Goal: Task Accomplishment & Management: Complete application form

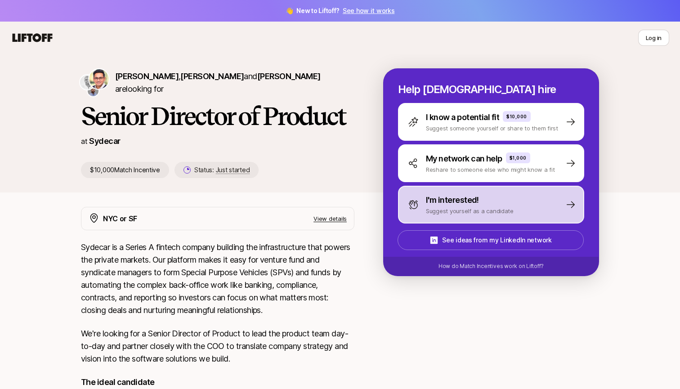
click at [329, 208] on icon at bounding box center [413, 204] width 11 height 11
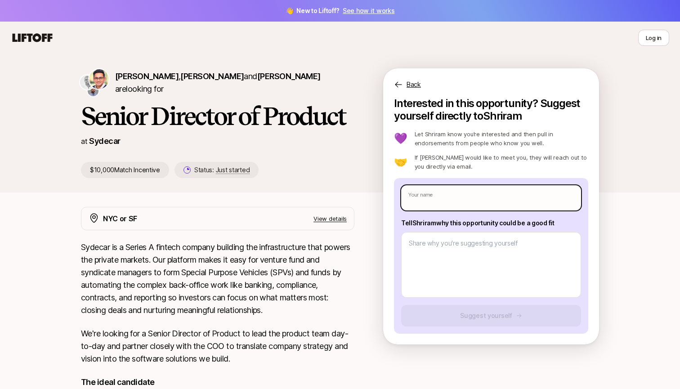
click at [329, 205] on input "text" at bounding box center [491, 197] width 180 height 25
type textarea "x"
type input "A"
type textarea "x"
type input "Al"
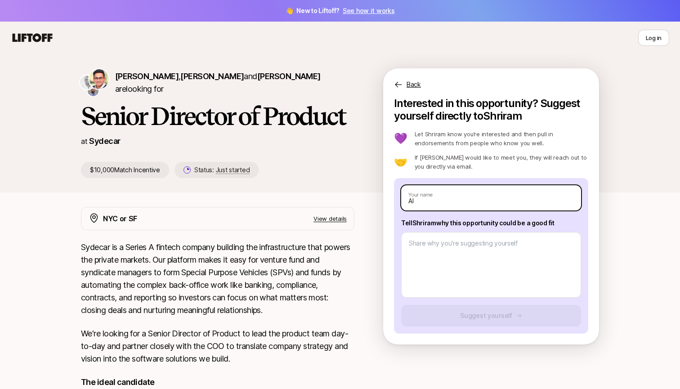
type textarea "x"
type input "Ale"
type textarea "x"
type input "Alex"
type textarea "x"
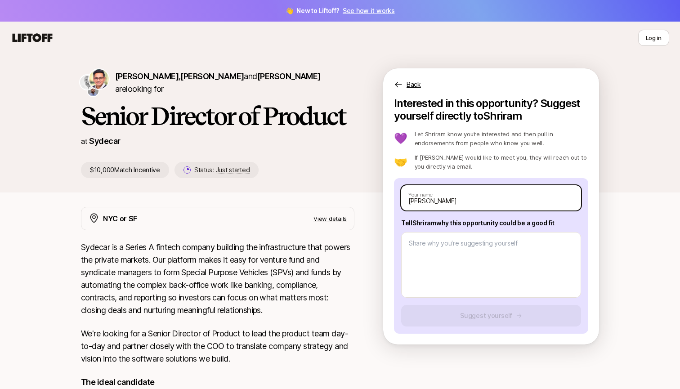
type input "Alex"
type textarea "x"
type input "Alex N"
type textarea "x"
type input "Alex Nu"
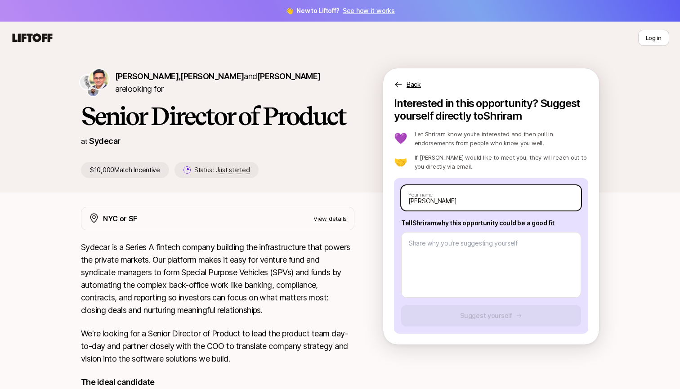
type textarea "x"
type input "Alex Nut"
type textarea "x"
type input "Alex Nuth"
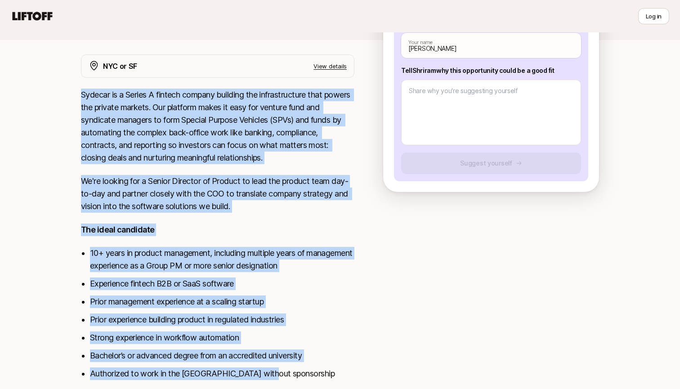
scroll to position [161, 0]
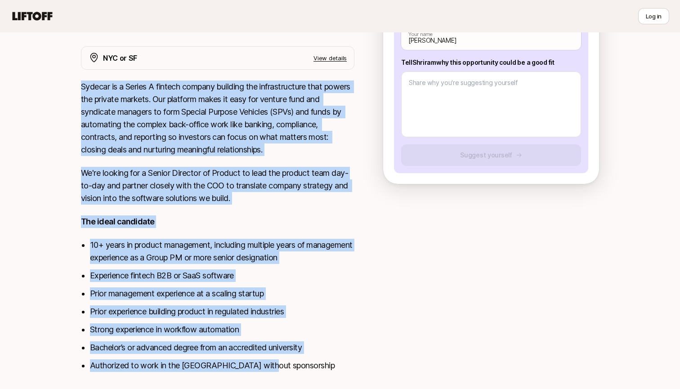
drag, startPoint x: 75, startPoint y: 243, endPoint x: 270, endPoint y: 366, distance: 229.9
click at [270, 349] on div "NYC or SF View details Sydecar is a Series A fintech company building the infra…" at bounding box center [340, 223] width 540 height 354
copy div "Sydecar is a Series A fintech company building the infrastructure that powers t…"
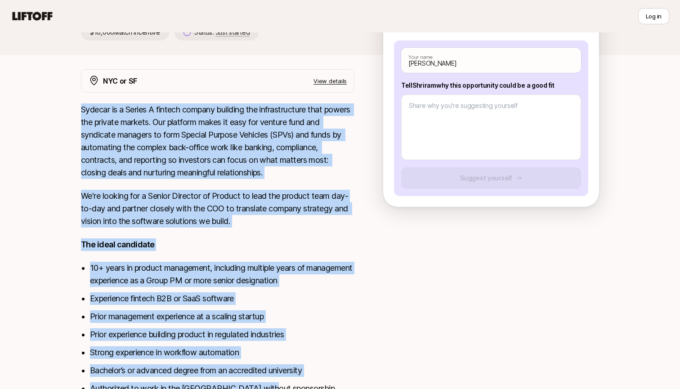
scroll to position [110, 0]
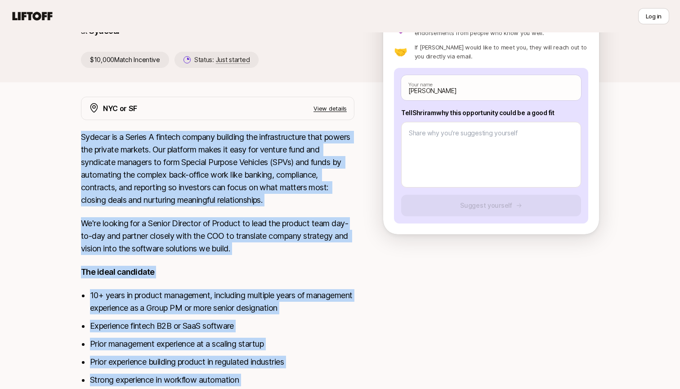
click at [329, 109] on p "View details" at bounding box center [329, 108] width 33 height 9
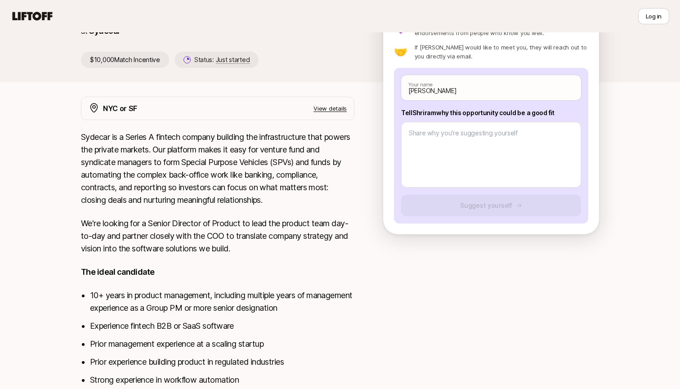
scroll to position [0, 0]
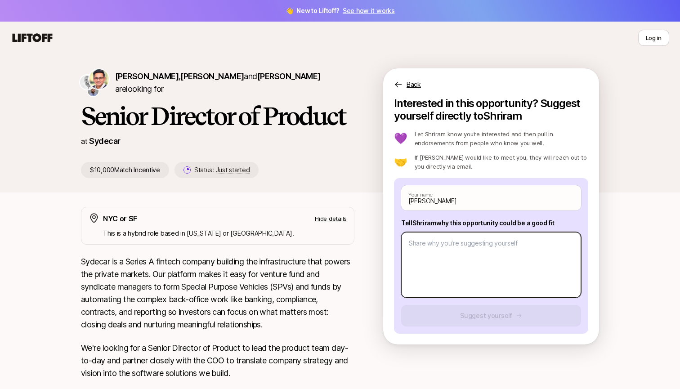
click at [329, 255] on textarea at bounding box center [491, 265] width 180 height 66
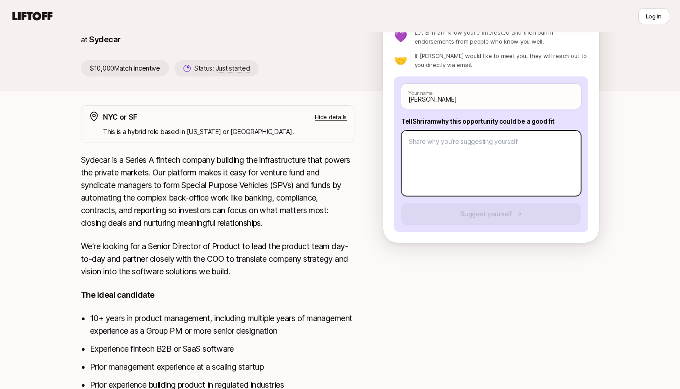
scroll to position [89, 0]
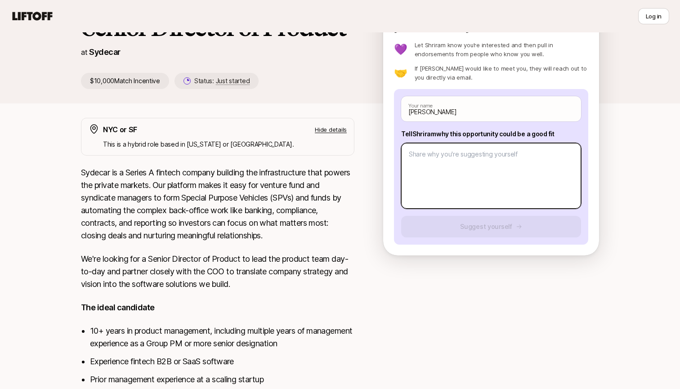
paste textarea "Over the past decade, I’ve led product, digital, and strategy in fast-moving, h…"
type textarea "x"
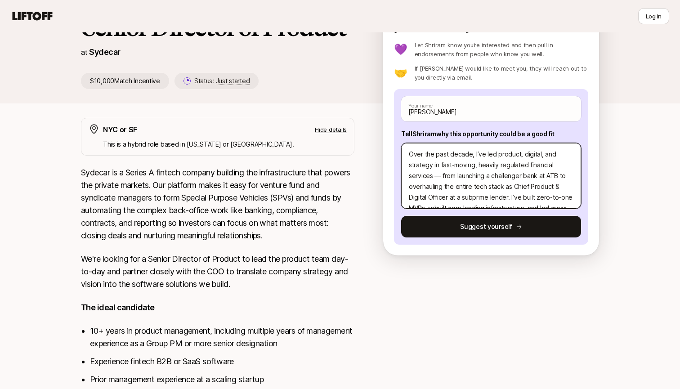
scroll to position [86, 0]
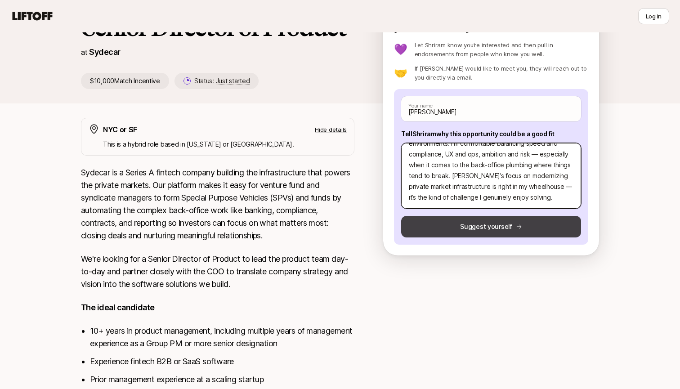
type textarea "Over the past decade, I’ve led product, digital, and strategy in fast-moving, h…"
click at [329, 232] on button "Suggest yourself" at bounding box center [491, 227] width 180 height 22
type textarea "x"
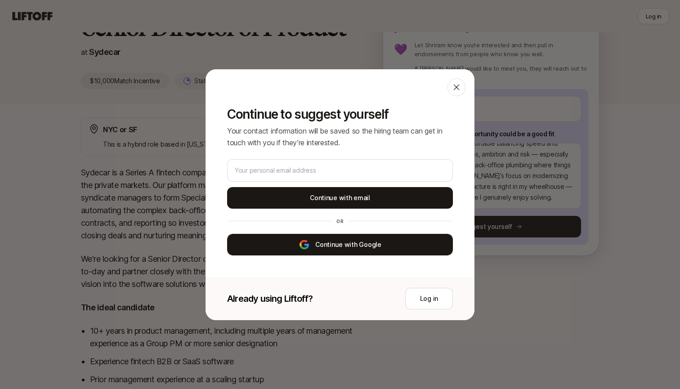
click at [329, 252] on button "Continue with Google" at bounding box center [340, 245] width 226 height 22
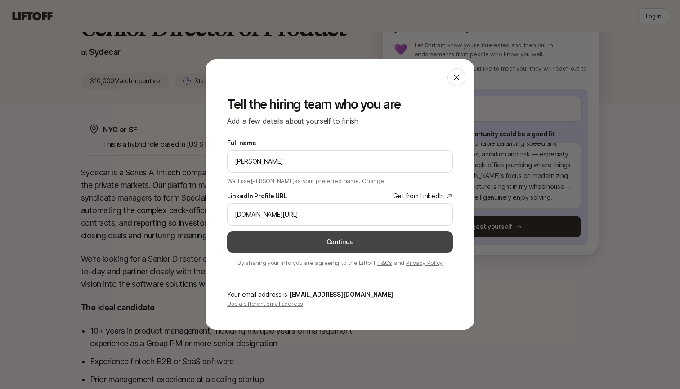
type input "www.linkedin.com/in/alexnuth"
click at [329, 247] on button "Continue" at bounding box center [340, 242] width 226 height 22
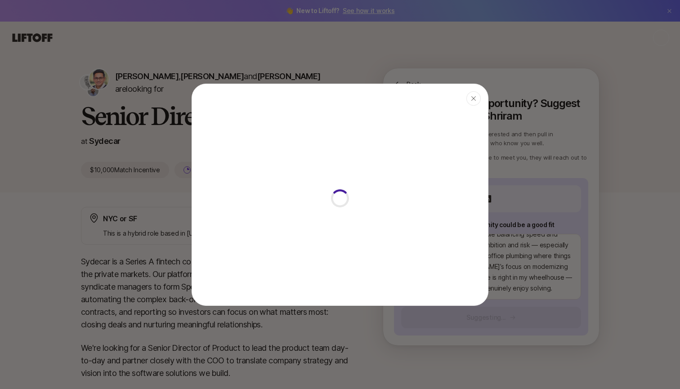
type textarea "x"
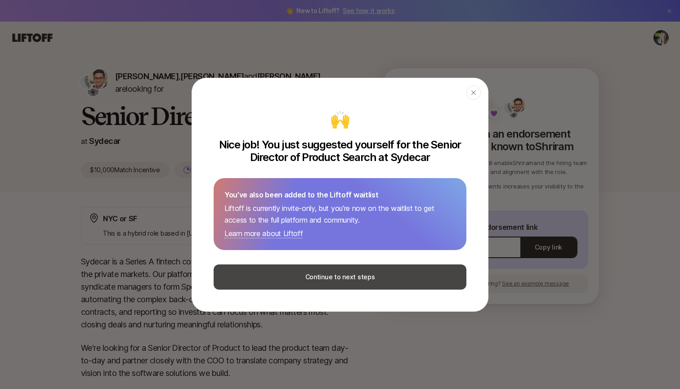
click at [329, 286] on button "Continue to next steps" at bounding box center [340, 276] width 253 height 25
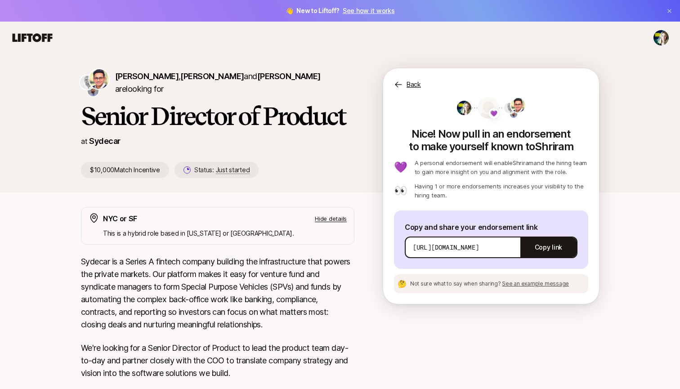
click at [329, 81] on div "Back" at bounding box center [491, 79] width 216 height 22
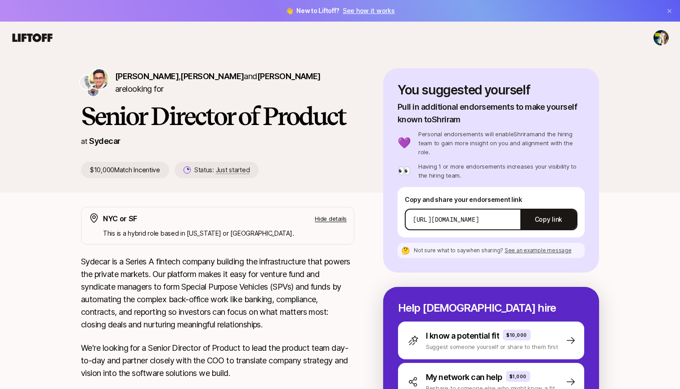
click at [329, 8] on link "See how it works" at bounding box center [369, 11] width 52 height 8
click at [329, 11] on link "See how it works" at bounding box center [369, 11] width 52 height 8
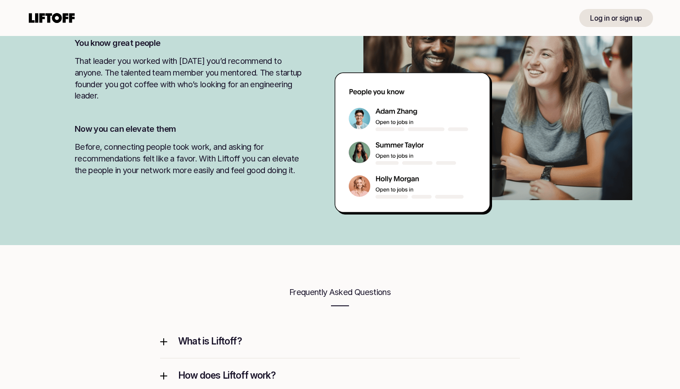
scroll to position [812, 0]
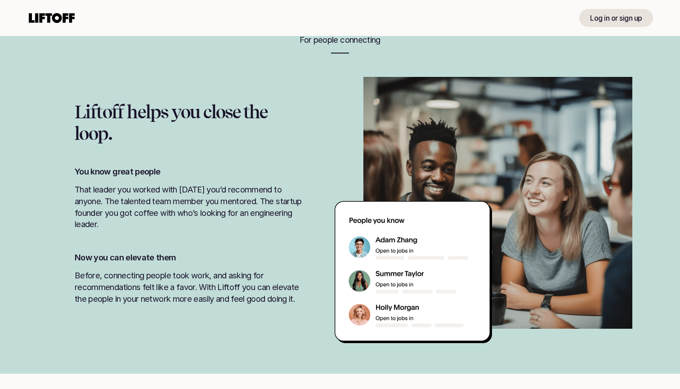
click at [529, 2] on div "Log in or sign up" at bounding box center [339, 18] width 647 height 36
